Goal: Information Seeking & Learning: Find specific fact

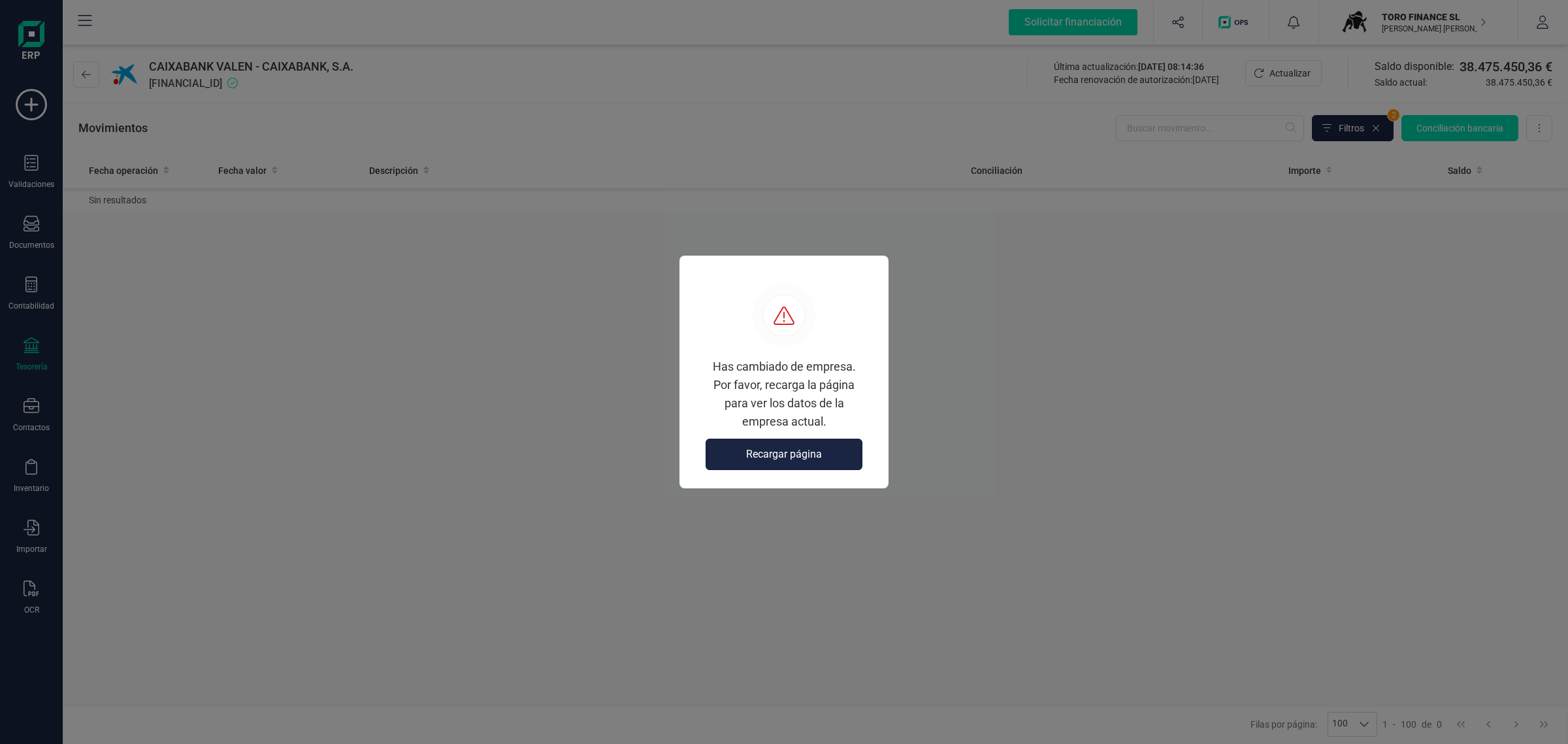
click at [785, 460] on span "Recargar página" at bounding box center [784, 454] width 76 height 16
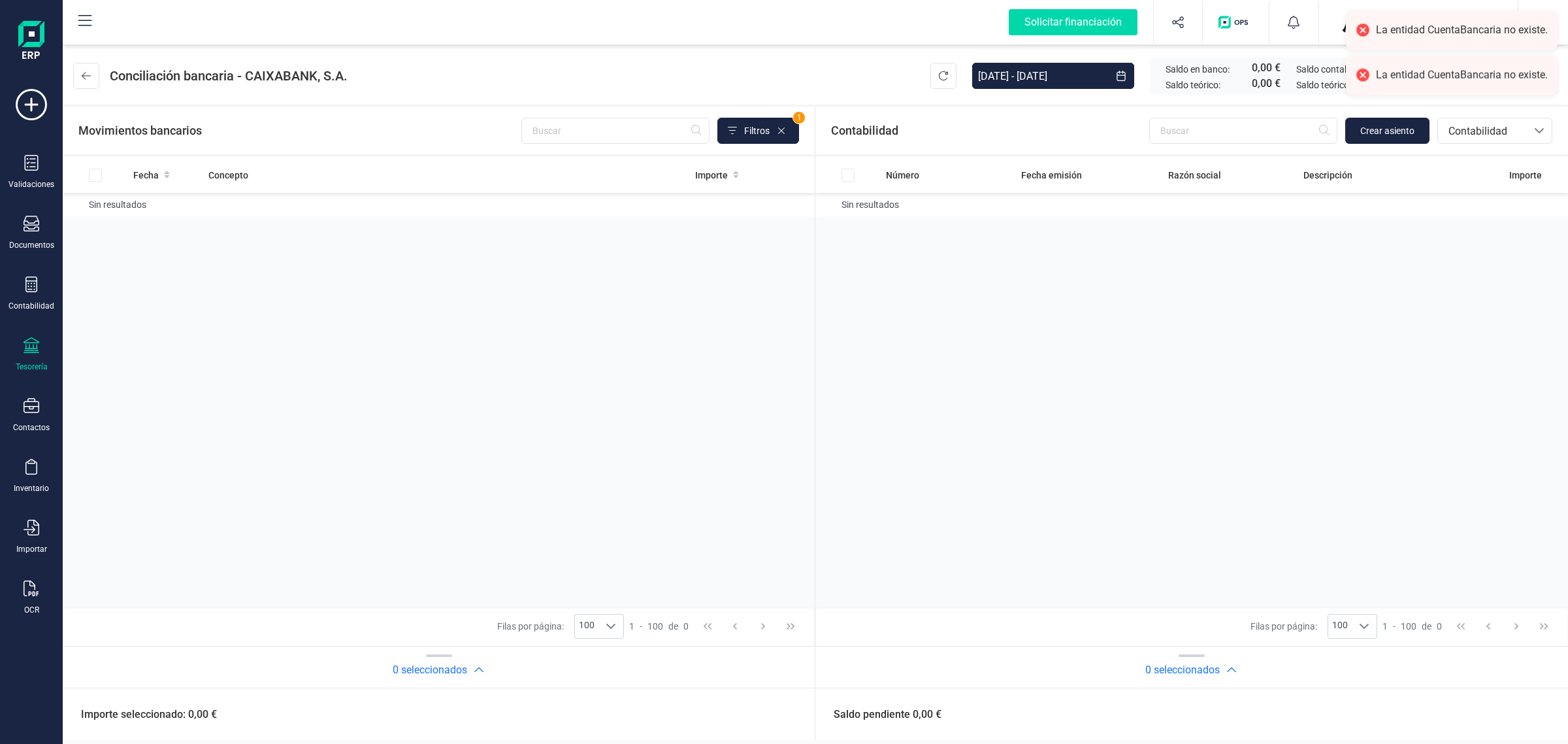
click at [1337, 20] on div "TORO FINANCE SL [PERSON_NAME]" at bounding box center [1413, 22] width 157 height 29
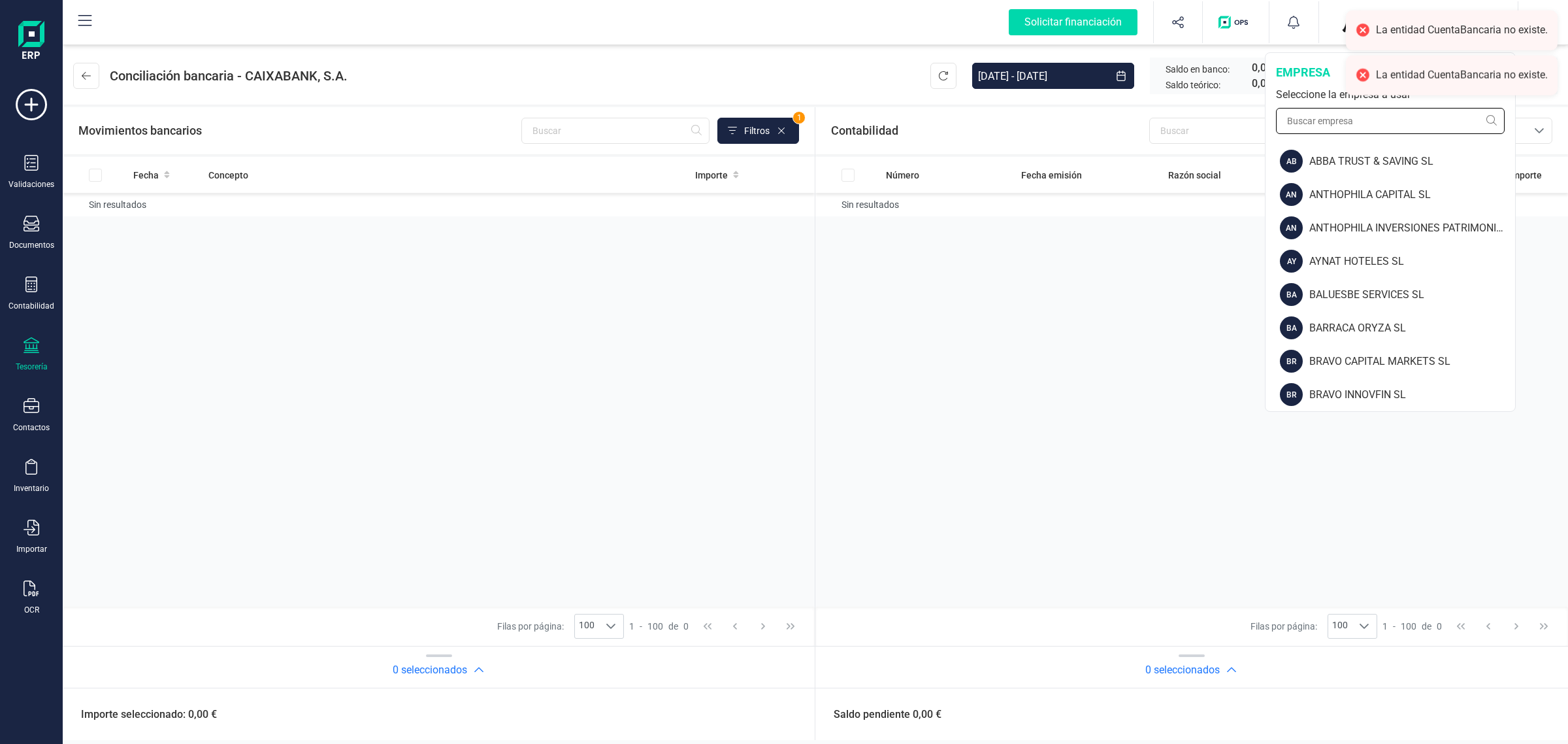
click at [1304, 126] on input "text" at bounding box center [1391, 120] width 229 height 26
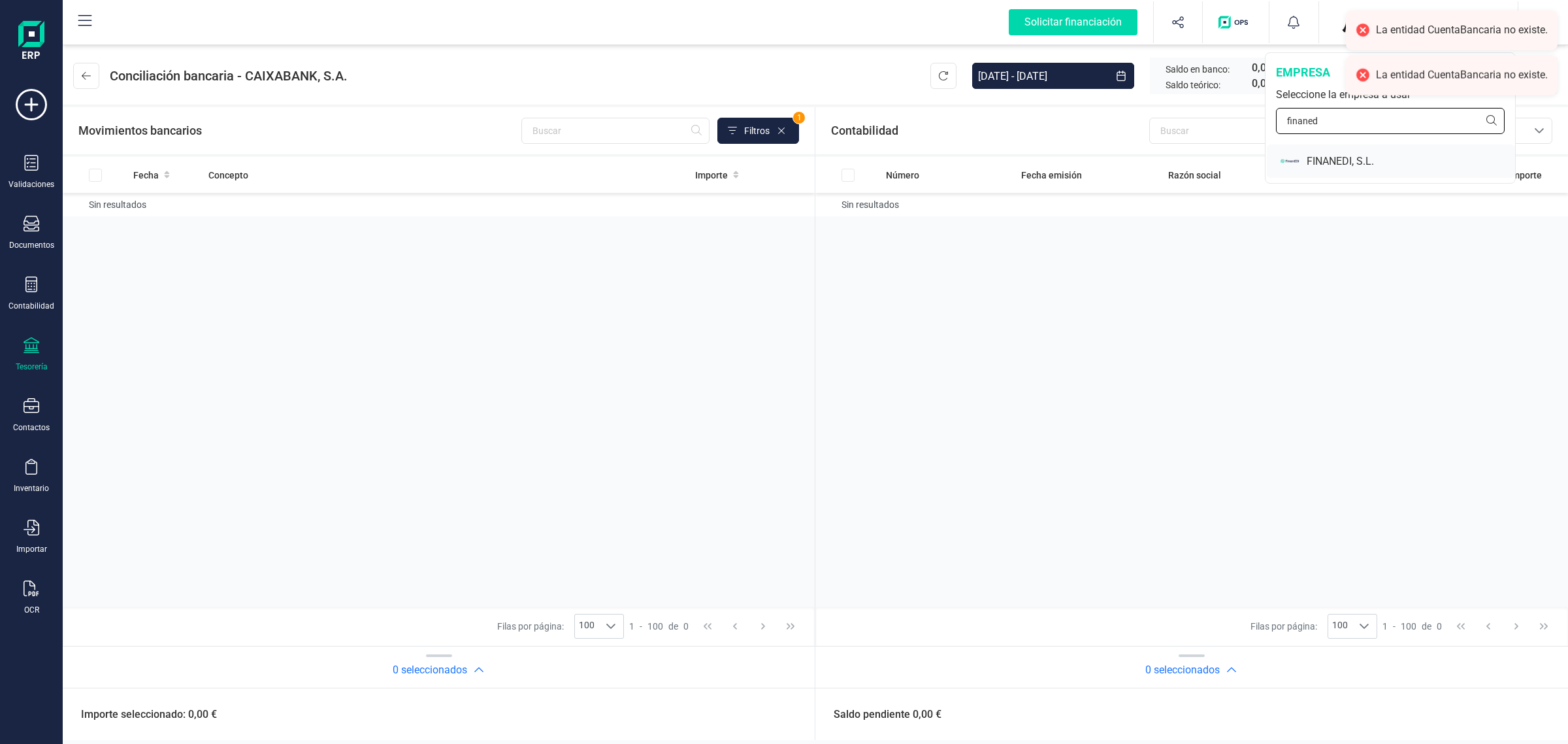
type input "finaned"
click at [1320, 160] on div "FINANEDI, S.L." at bounding box center [1411, 162] width 209 height 16
click at [21, 286] on div "Contabilidad" at bounding box center [31, 294] width 53 height 35
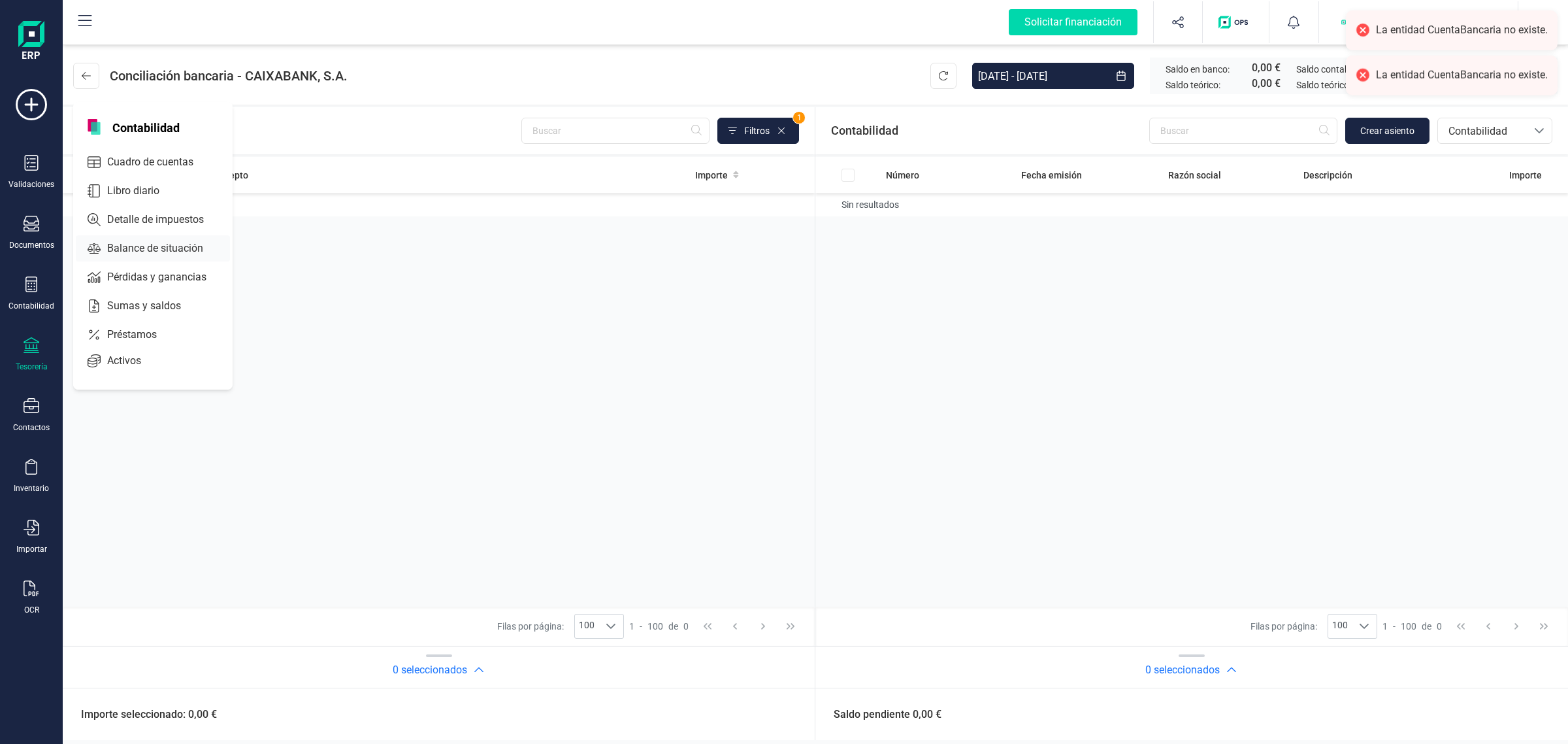
click at [164, 243] on span "Balance de situación" at bounding box center [164, 249] width 125 height 16
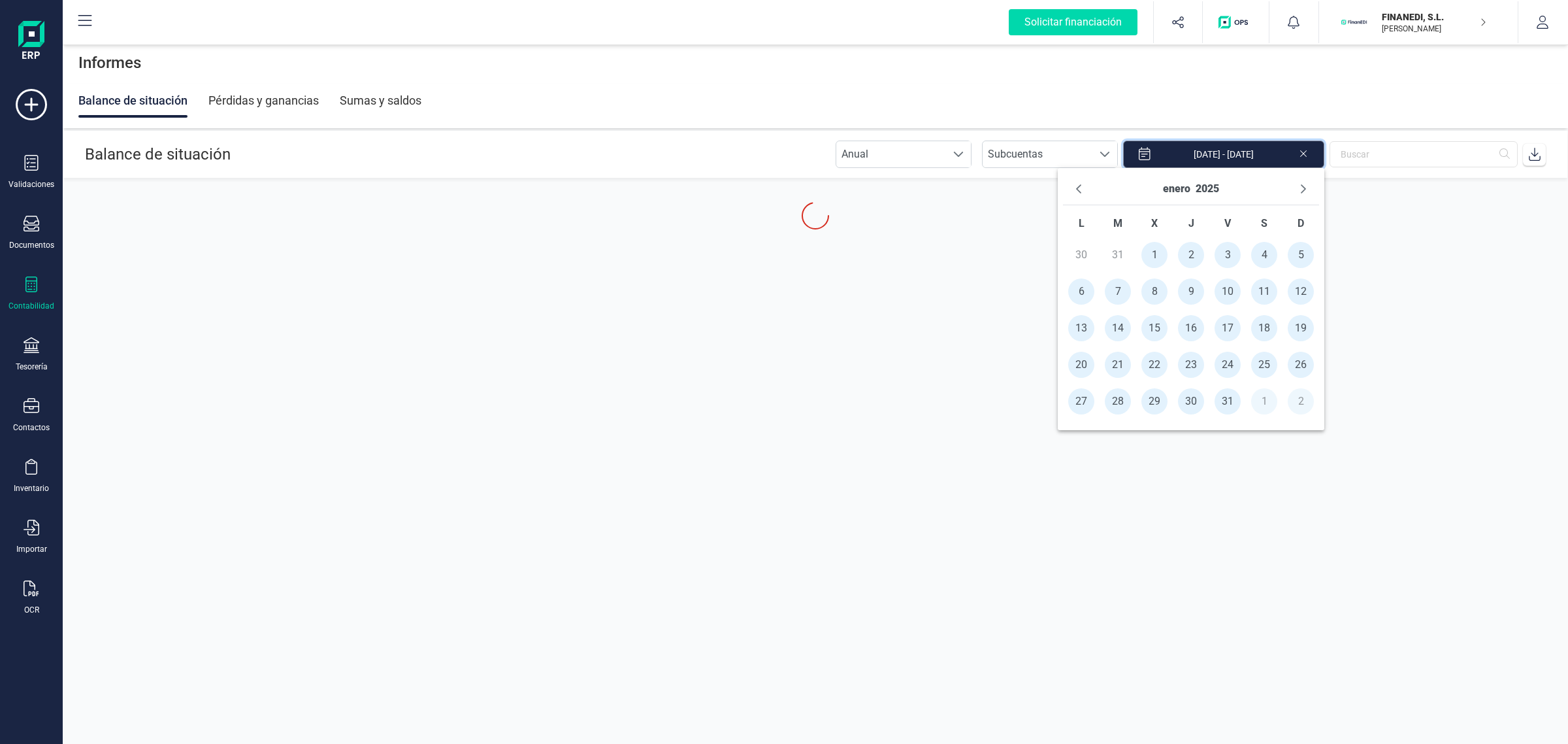
click at [1308, 158] on input "[DATE] - [DATE]" at bounding box center [1224, 154] width 202 height 27
click at [1191, 188] on div "[DATE]" at bounding box center [1191, 188] width 56 height 21
click at [1187, 185] on button "enero" at bounding box center [1177, 188] width 27 height 21
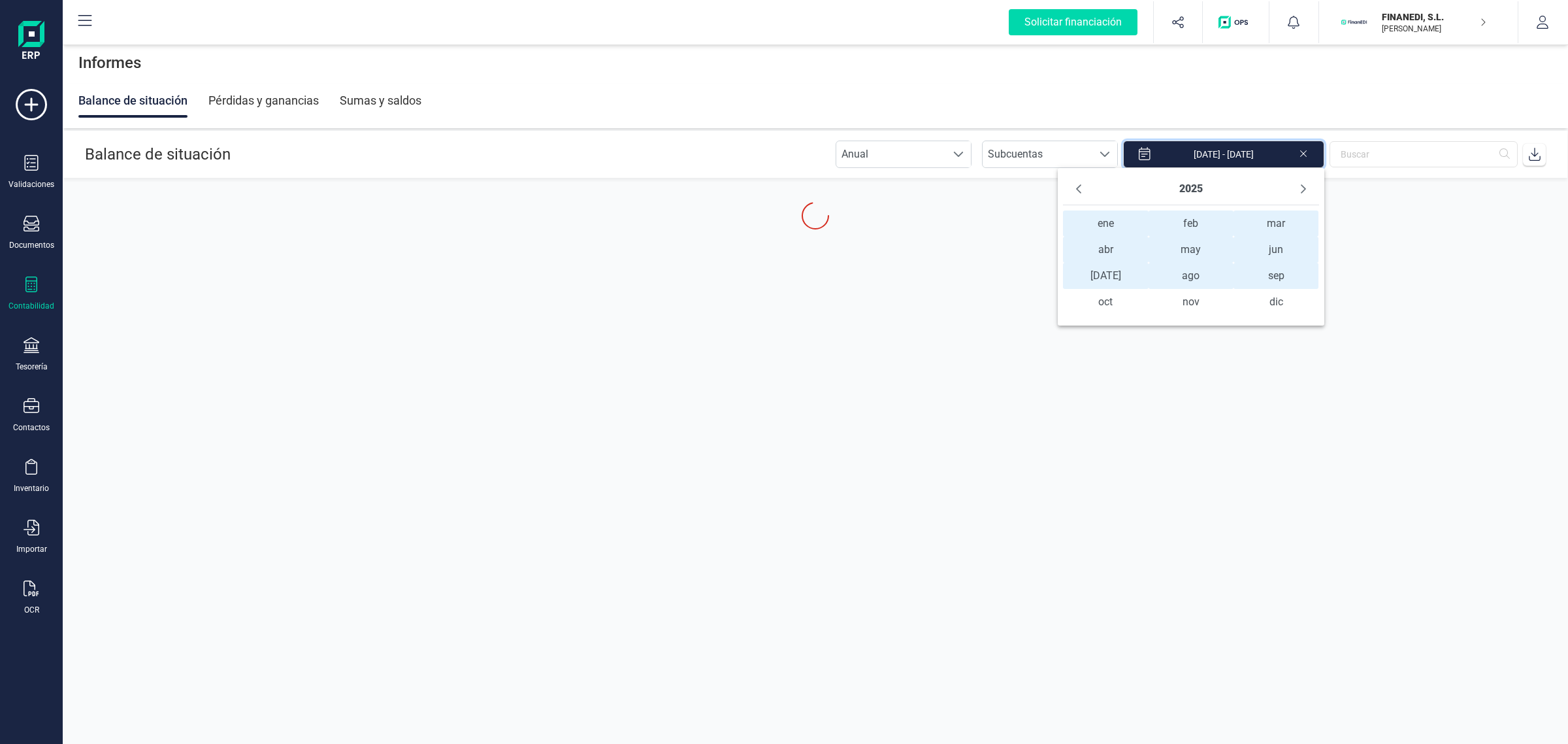
click at [1105, 228] on span "ene ene" at bounding box center [1105, 223] width 85 height 26
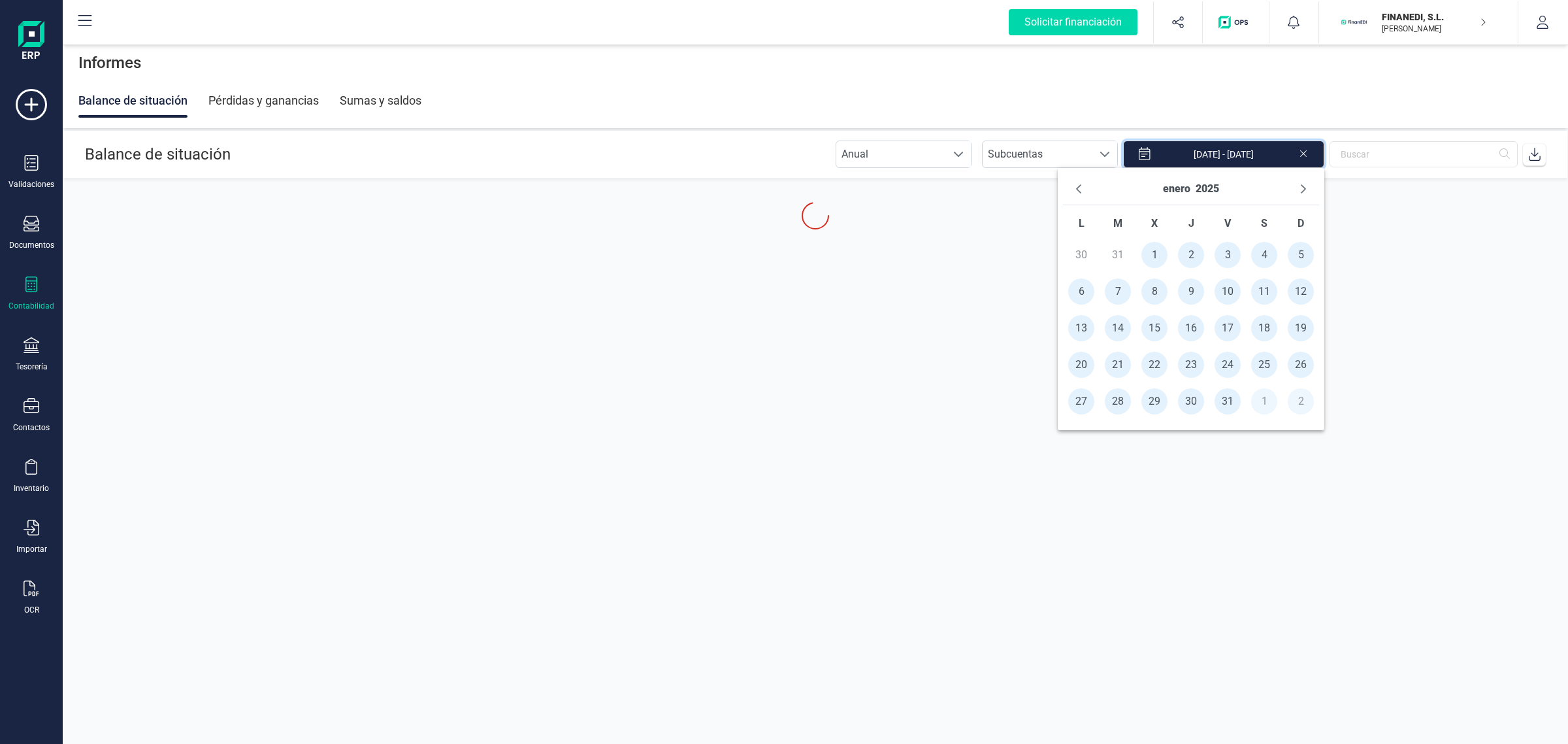
click at [1150, 253] on span "1" at bounding box center [1154, 254] width 26 height 26
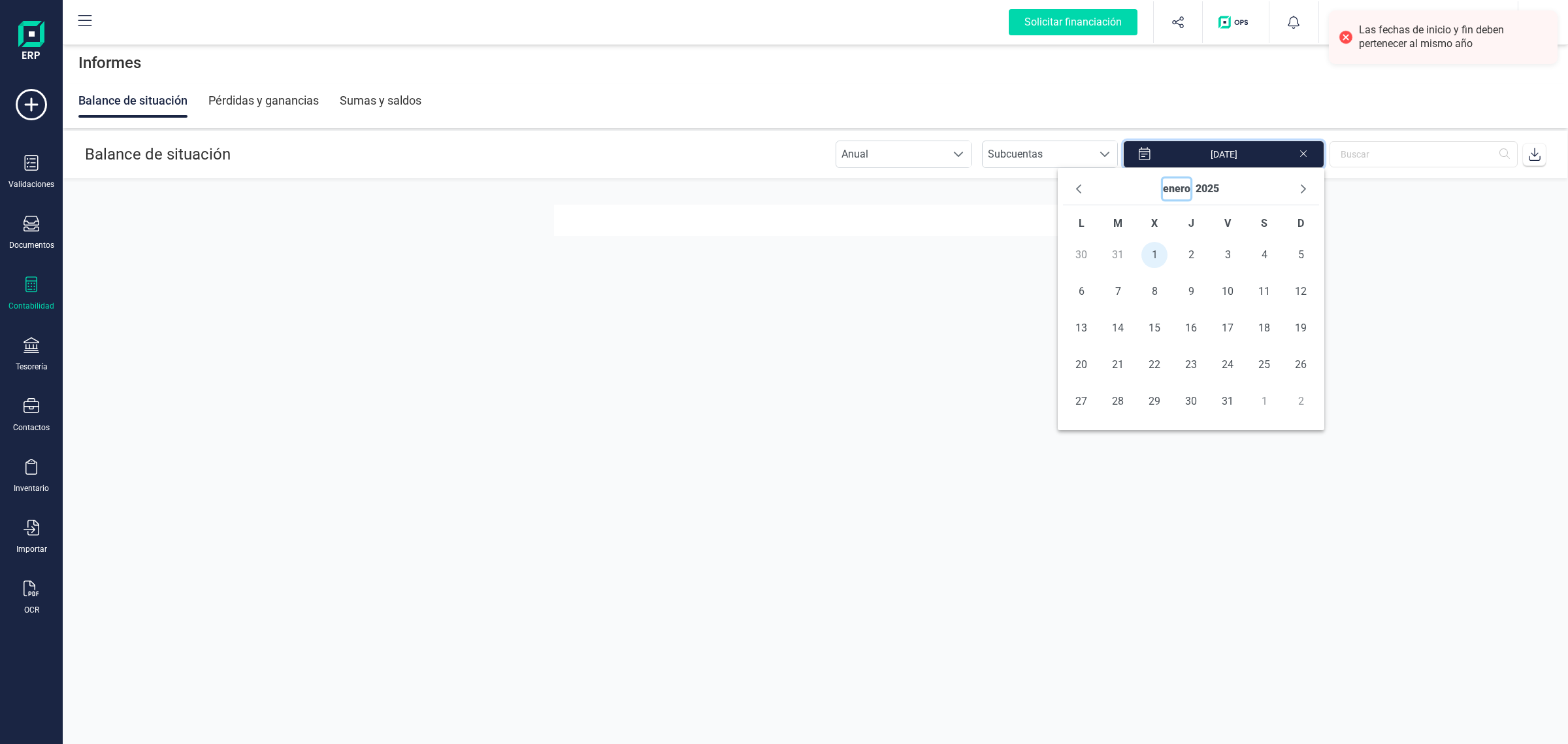
click at [1184, 193] on button "enero" at bounding box center [1177, 188] width 27 height 21
click at [1180, 282] on span "ago" at bounding box center [1191, 275] width 85 height 26
click at [1295, 399] on span "31" at bounding box center [1301, 401] width 26 height 26
type input "[DATE] - [DATE]"
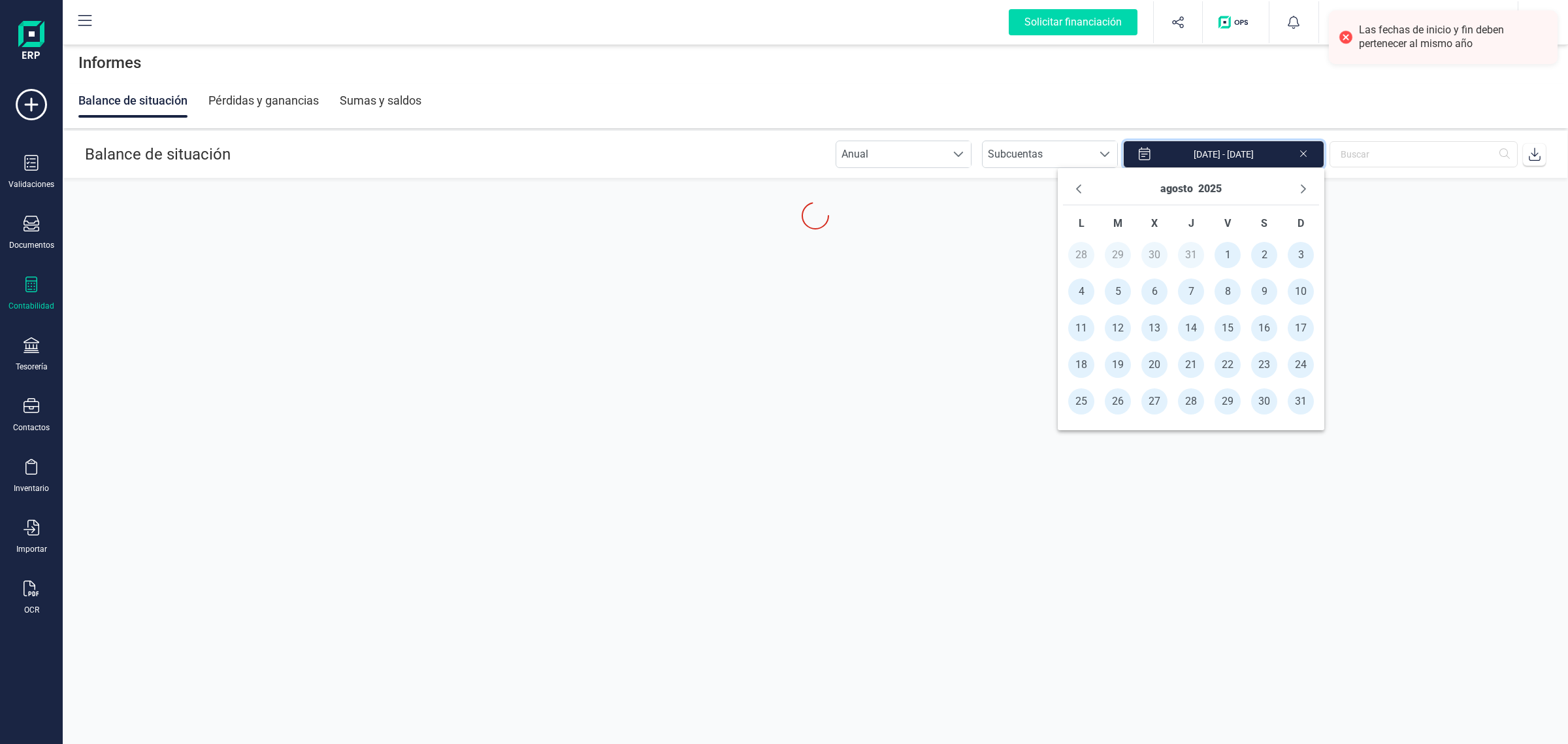
click at [1059, 77] on div "Informes" at bounding box center [815, 62] width 1505 height 42
click at [1056, 100] on div "Balance de situación Pérdidas y ganancias Sumas y saldos" at bounding box center [815, 100] width 1474 height 34
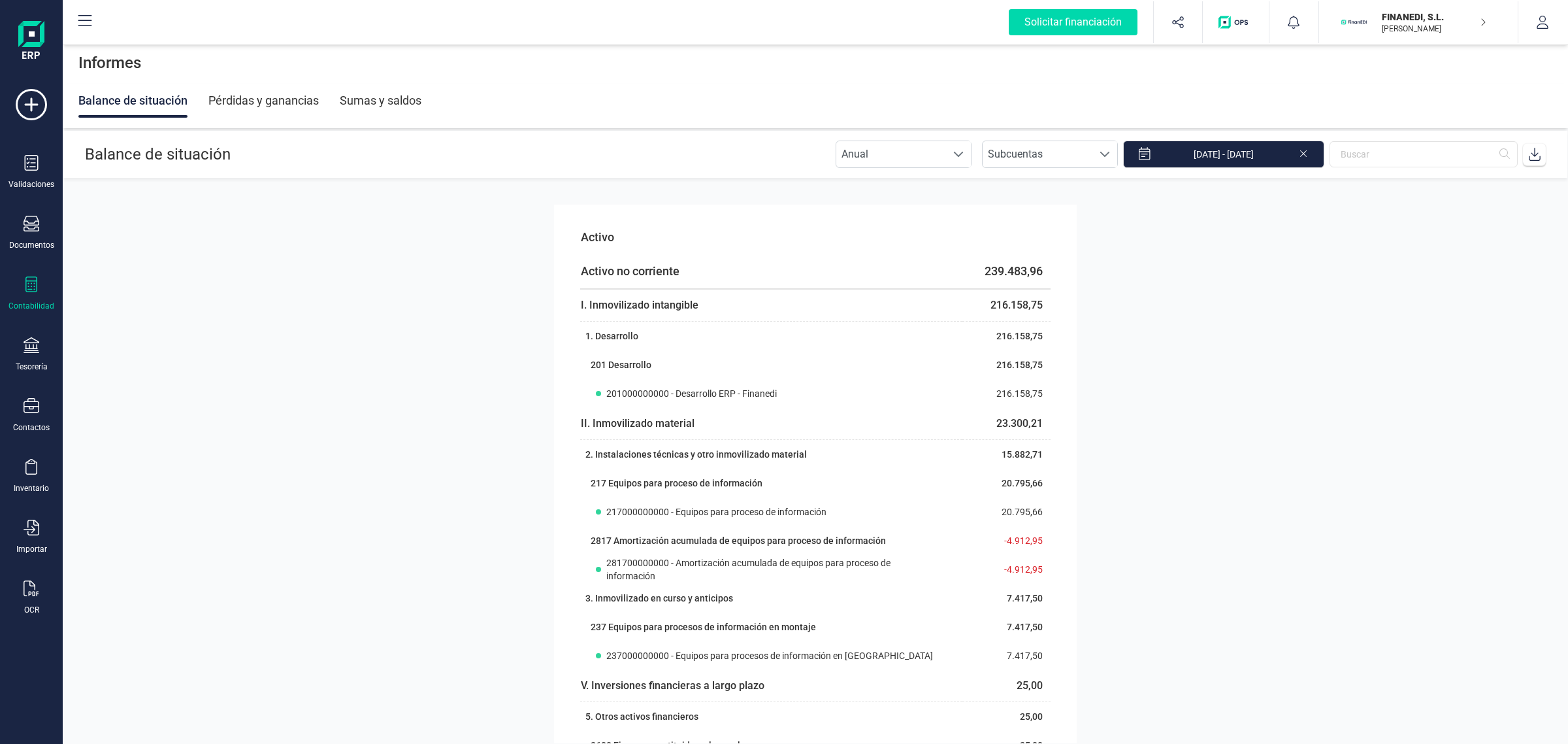
click at [1540, 155] on icon at bounding box center [1534, 154] width 13 height 13
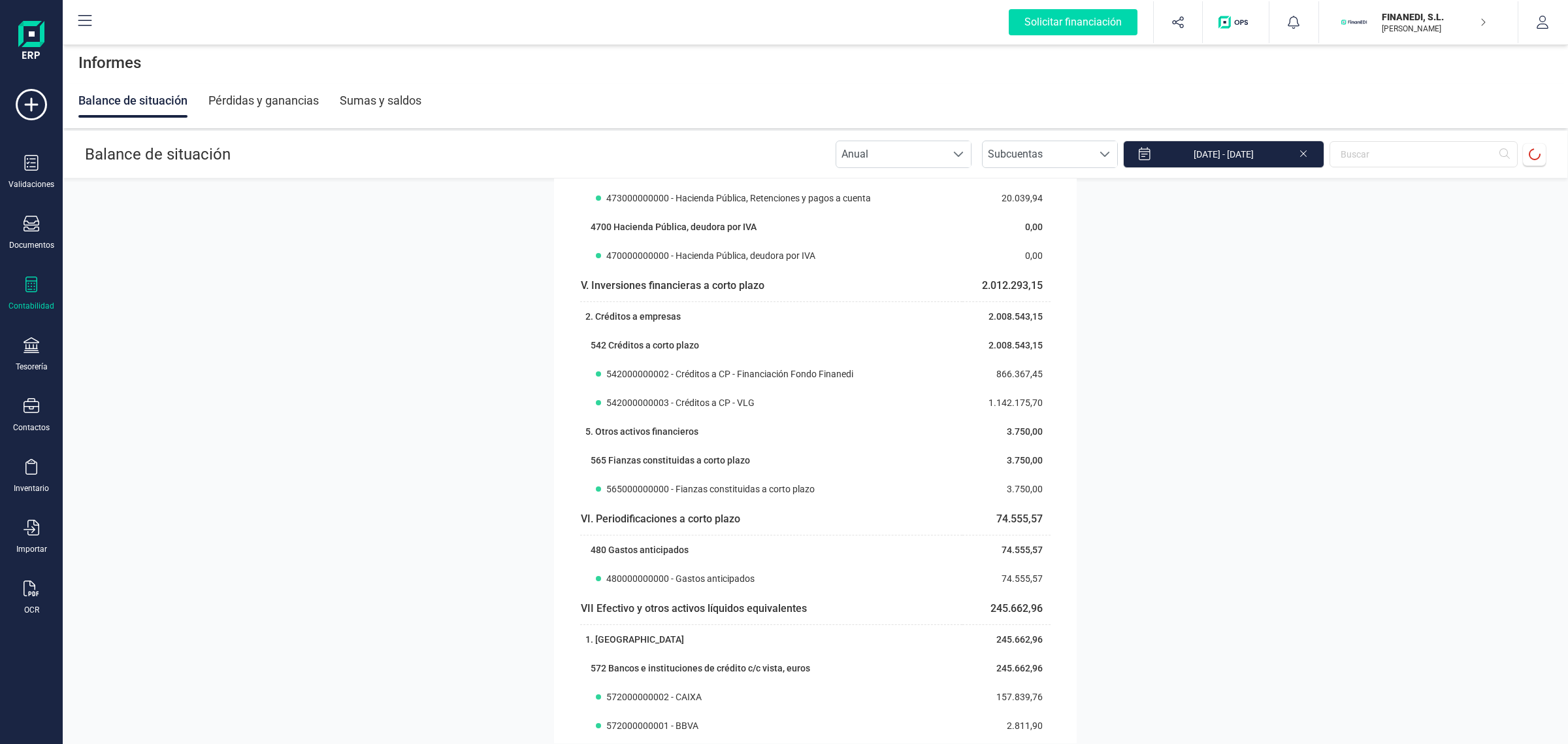
scroll to position [1880, 0]
click at [36, 301] on div "Contabilidad" at bounding box center [31, 305] width 45 height 10
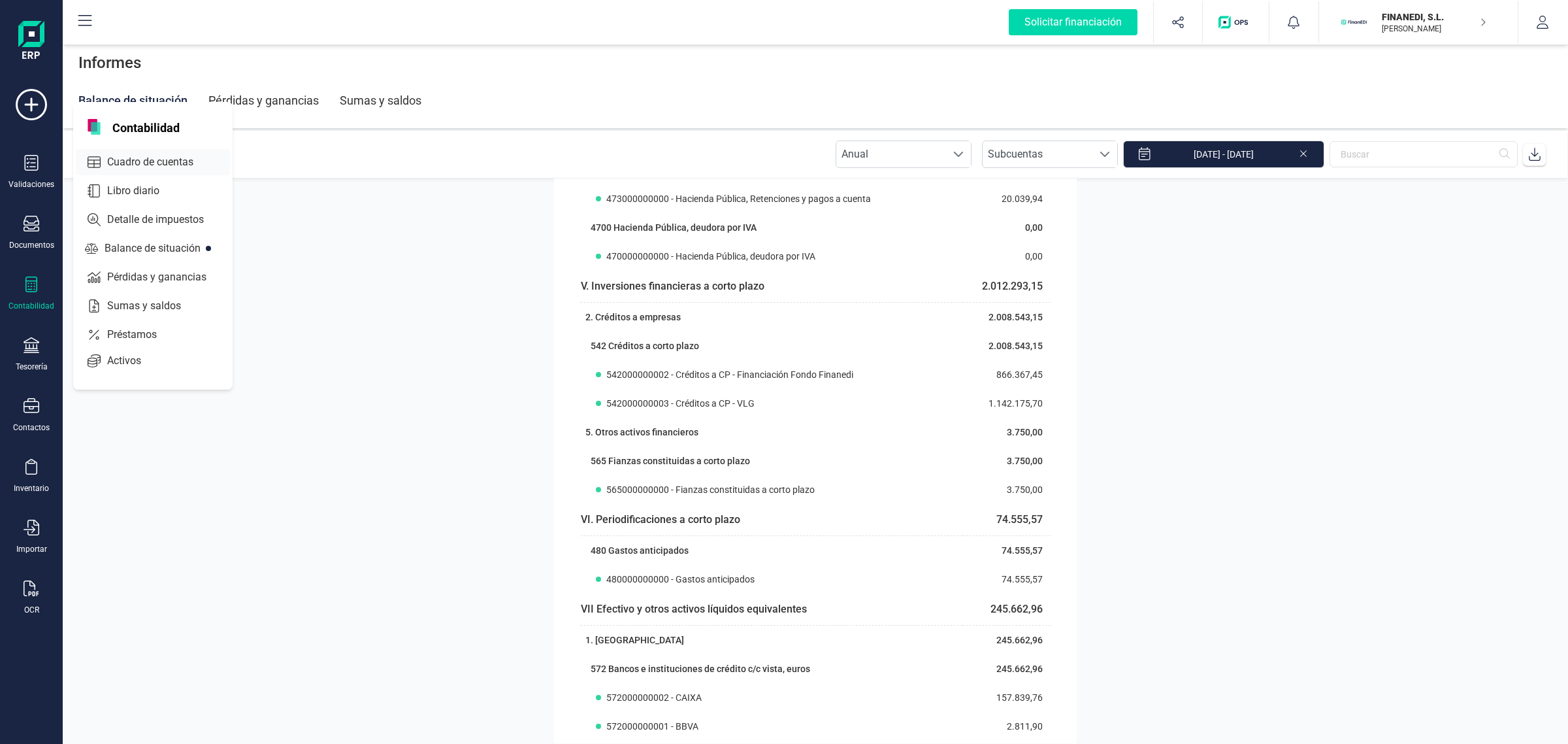
click at [148, 151] on div "Cuadro de cuentas" at bounding box center [153, 162] width 155 height 26
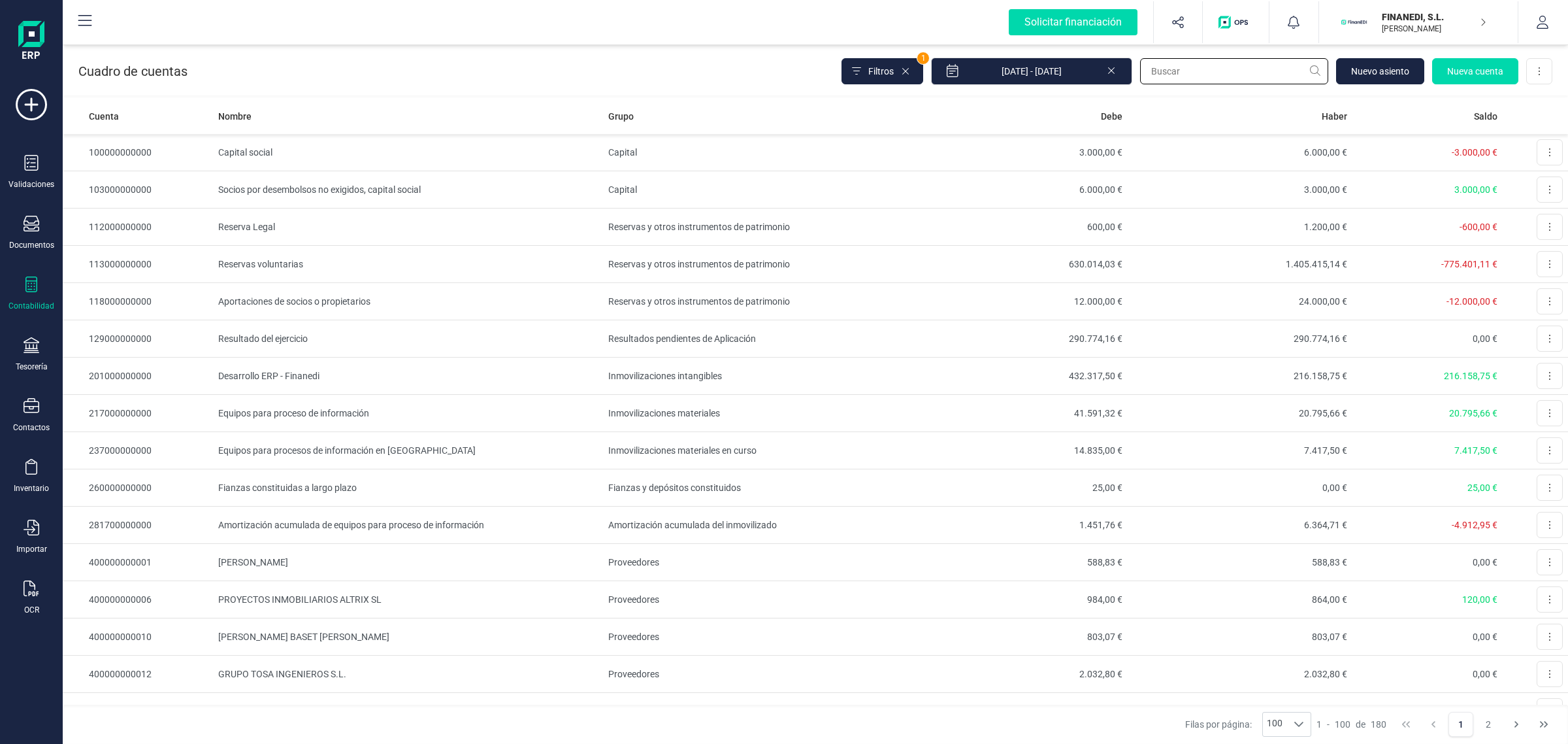
click at [1195, 72] on input "text" at bounding box center [1235, 71] width 188 height 26
type input "694"
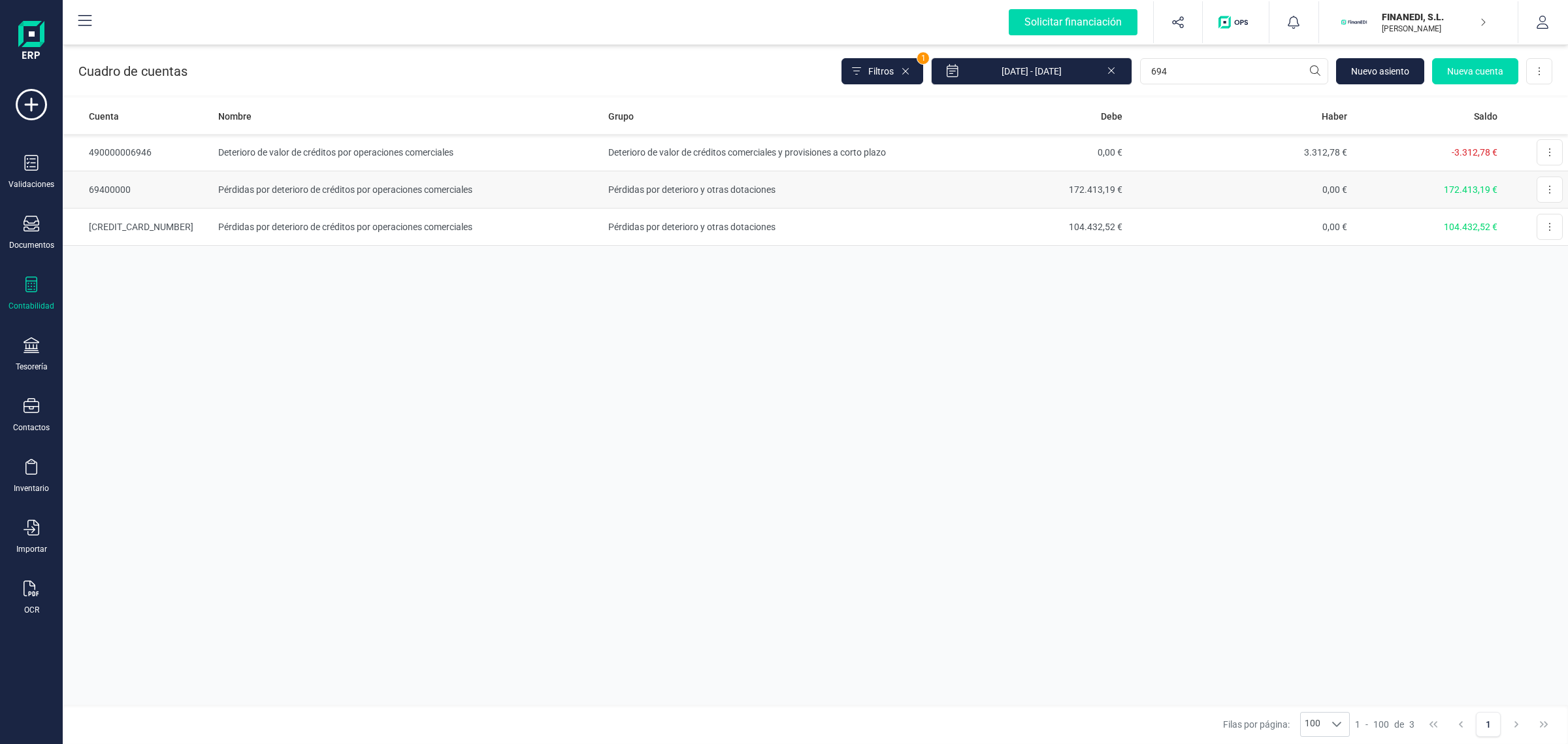
click at [384, 197] on td "Pérdidas por deterioro de créditos por operaciones comerciales" at bounding box center [408, 189] width 389 height 37
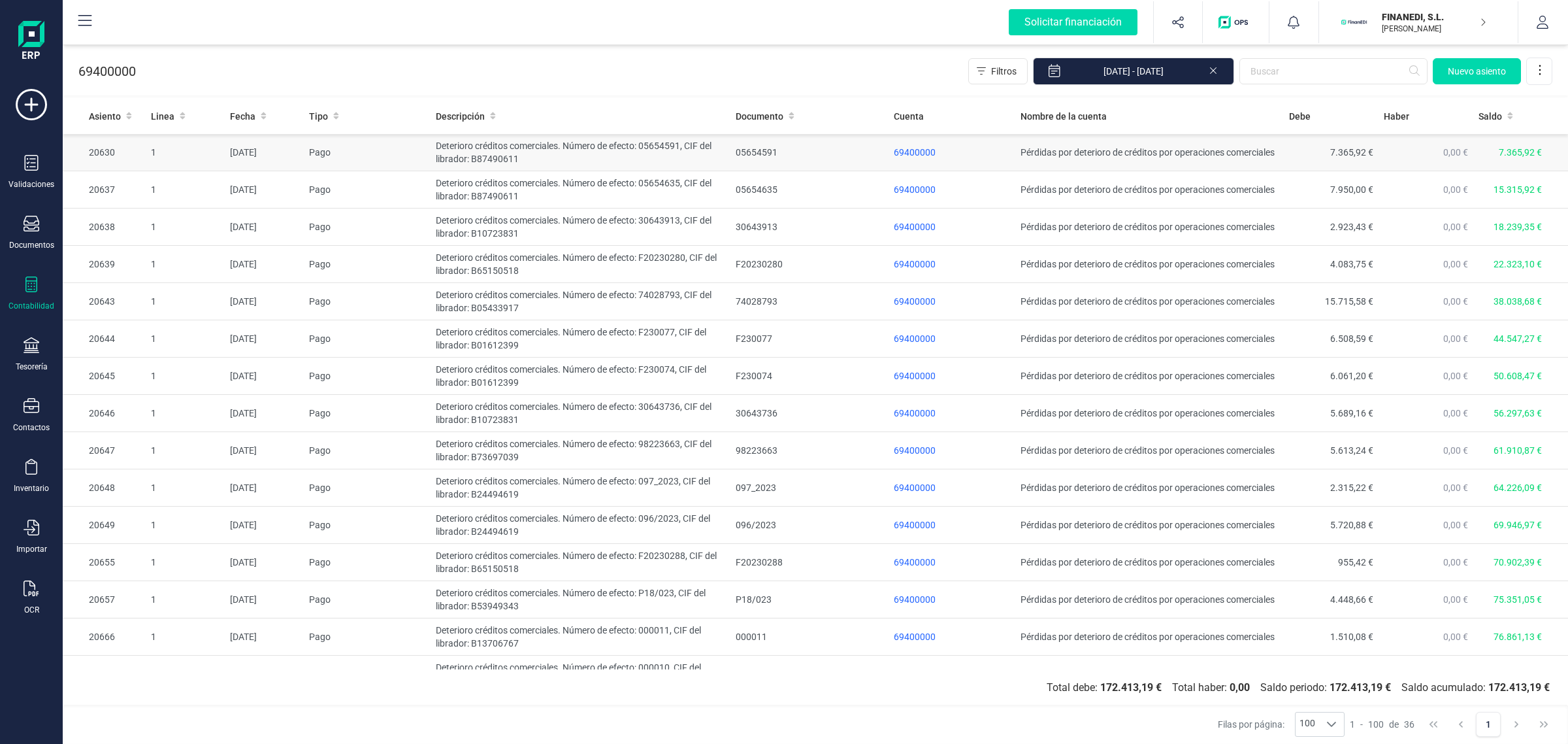
click at [618, 154] on td "Deterioro créditos comerciales. Número de efecto: 05654591, CIF del librador: B…" at bounding box center [580, 152] width 300 height 37
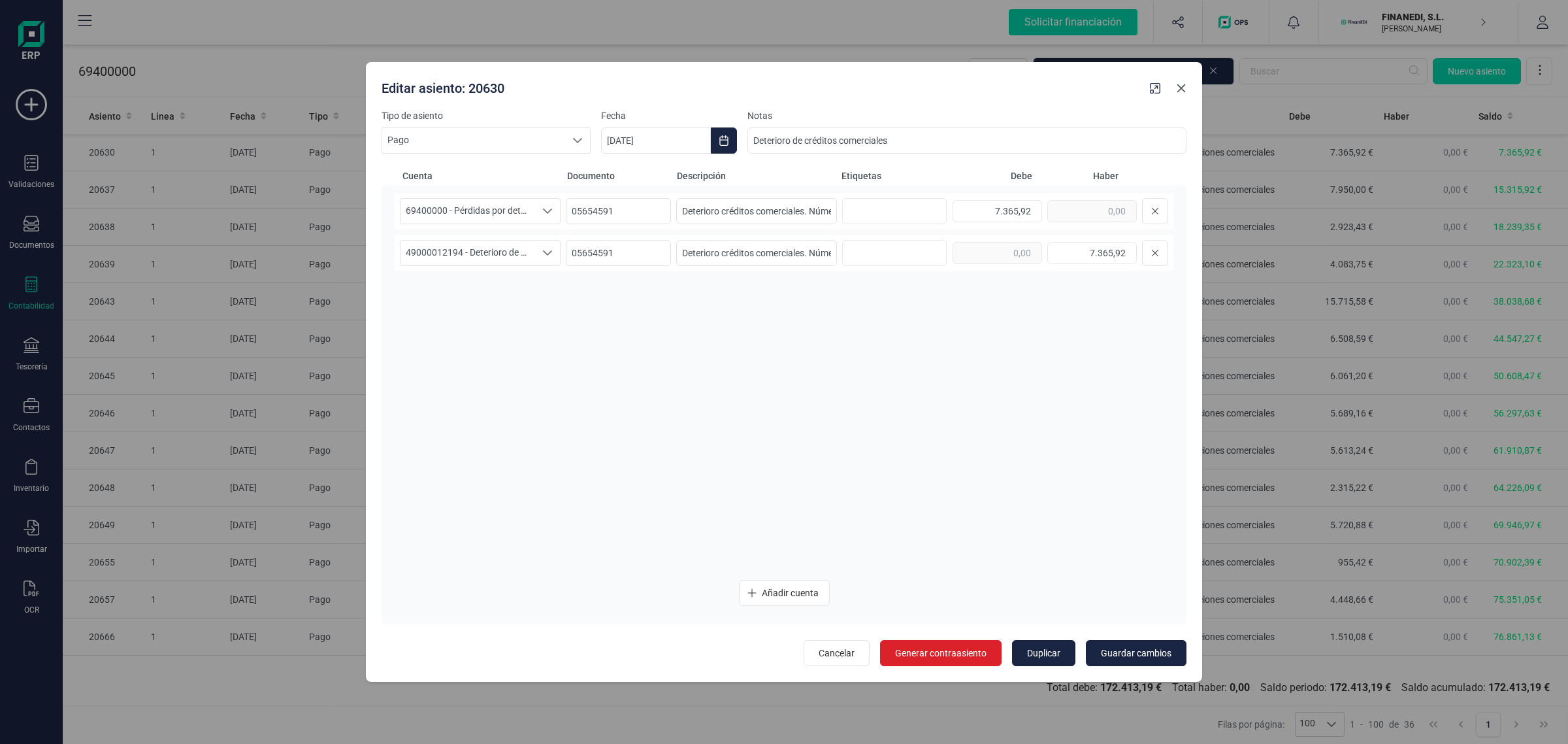
click at [1184, 93] on icon "button" at bounding box center [1181, 88] width 10 height 10
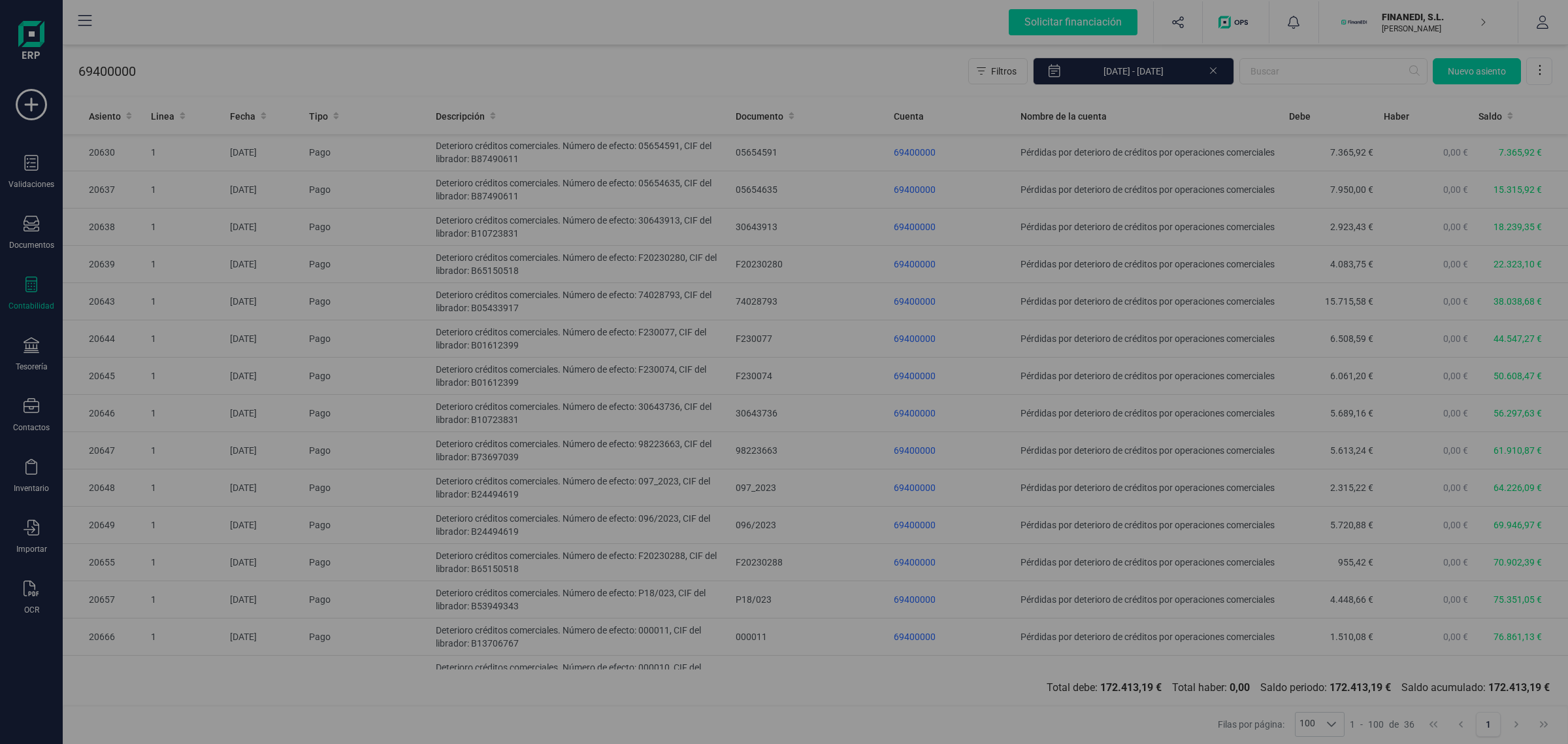
type input "[DATE]"
